Goal: Information Seeking & Learning: Learn about a topic

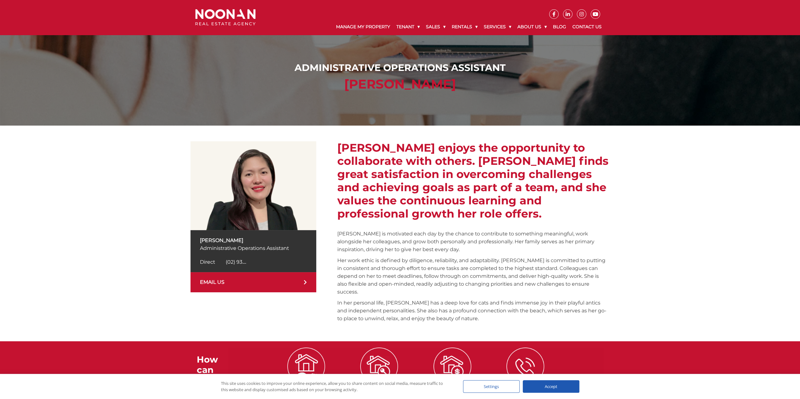
click at [384, 145] on h2 "[PERSON_NAME] enjoys the opportunity to collaborate with others. [PERSON_NAME] …" at bounding box center [473, 180] width 272 height 79
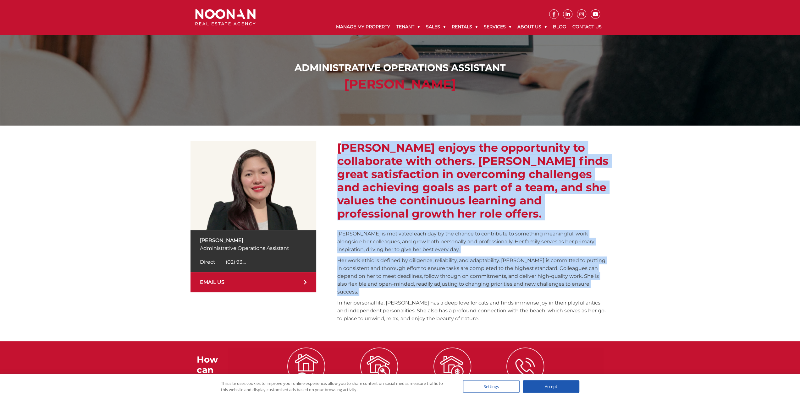
drag, startPoint x: 384, startPoint y: 145, endPoint x: 437, endPoint y: 282, distance: 147.1
click at [437, 282] on div "[PERSON_NAME] enjoys the opportunity to collaborate with others. [PERSON_NAME] …" at bounding box center [473, 233] width 272 height 184
click at [437, 282] on p "Her work ethic is defined by diligence, reliability, and adaptability. [PERSON_…" at bounding box center [473, 276] width 272 height 39
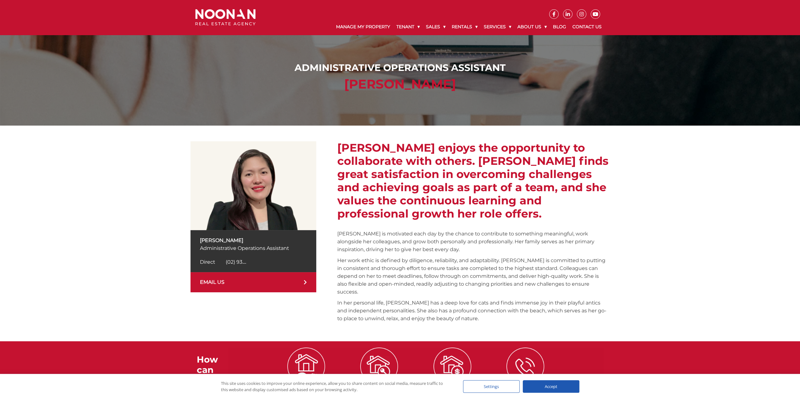
scroll to position [105, 0]
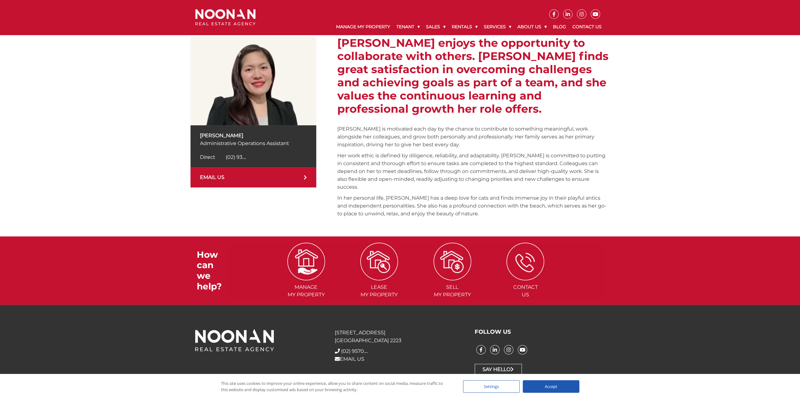
click at [395, 222] on div "[PERSON_NAME] Administrative Operations Assistant Direct [PHONE_NUMBER] Direct …" at bounding box center [399, 129] width 419 height 216
click at [395, 206] on p "In her personal life, [PERSON_NAME] has a deep love for cats and finds immense …" at bounding box center [473, 206] width 272 height 24
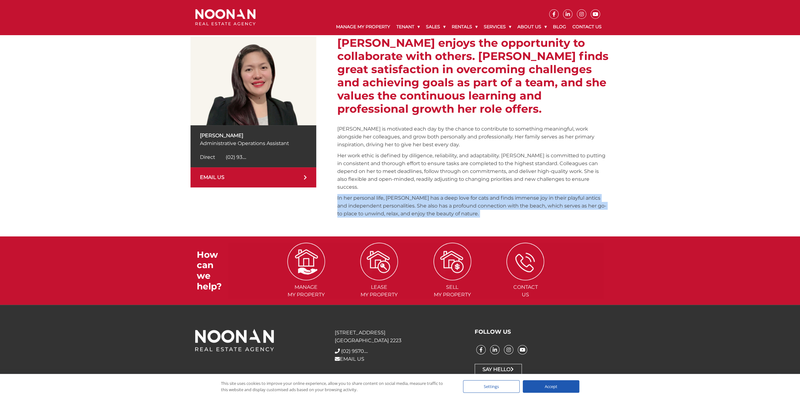
click at [395, 206] on p "In her personal life, [PERSON_NAME] has a deep love for cats and finds immense …" at bounding box center [473, 206] width 272 height 24
click at [408, 205] on p "In her personal life, [PERSON_NAME] has a deep love for cats and finds immense …" at bounding box center [473, 206] width 272 height 24
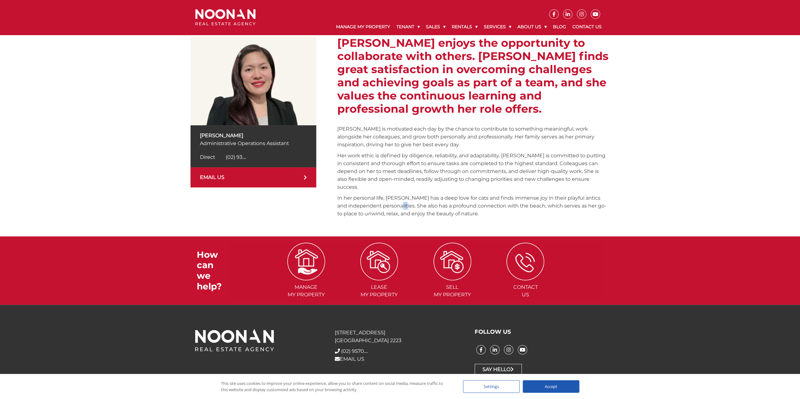
click at [408, 204] on p "In her personal life, [PERSON_NAME] has a deep love for cats and finds immense …" at bounding box center [473, 206] width 272 height 24
click at [408, 210] on p "In her personal life, [PERSON_NAME] has a deep love for cats and finds immense …" at bounding box center [473, 206] width 272 height 24
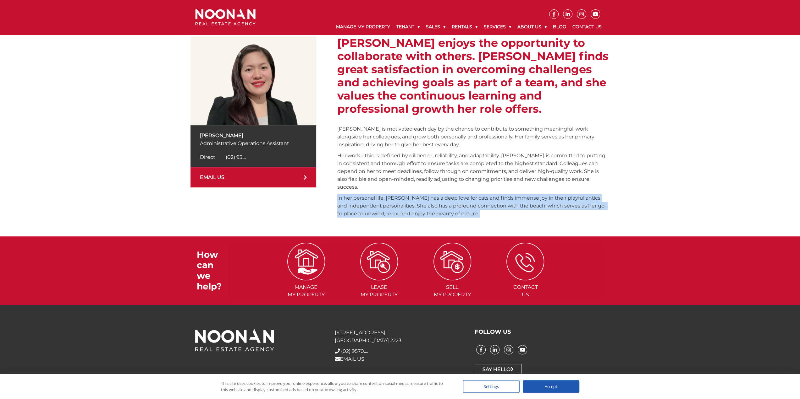
click at [408, 210] on p "In her personal life, [PERSON_NAME] has a deep love for cats and finds immense …" at bounding box center [473, 206] width 272 height 24
click at [489, 202] on p "In her personal life, [PERSON_NAME] has a deep love for cats and finds immense …" at bounding box center [473, 206] width 272 height 24
